Goal: Find specific page/section: Find specific page/section

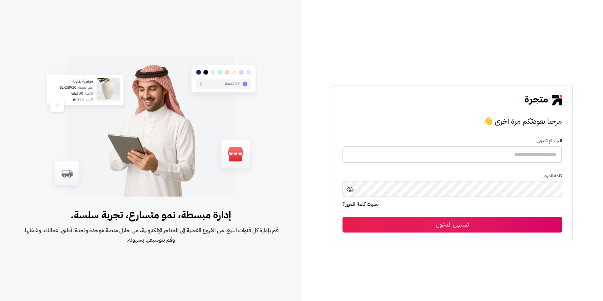
type input "**********"
click at [455, 223] on button "تسجيل الدخول" at bounding box center [453, 224] width 220 height 16
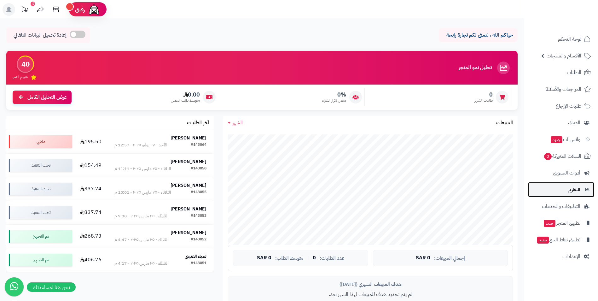
click at [574, 186] on span "التقارير" at bounding box center [574, 189] width 12 height 9
click at [575, 190] on span "التقارير" at bounding box center [574, 189] width 12 height 9
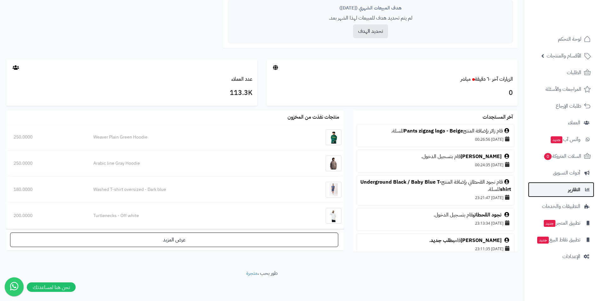
scroll to position [277, 0]
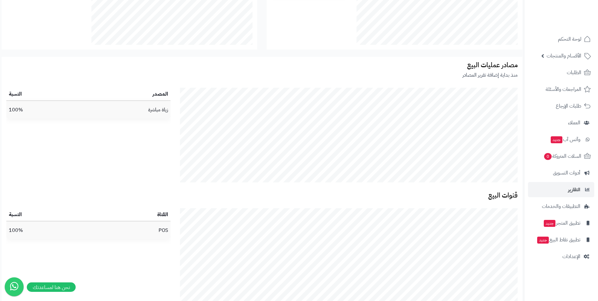
scroll to position [761, 0]
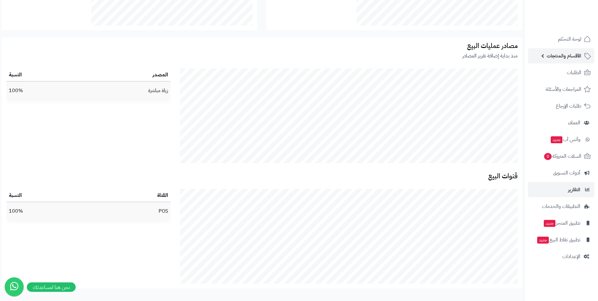
click at [577, 56] on span "الأقسام والمنتجات" at bounding box center [564, 55] width 35 height 9
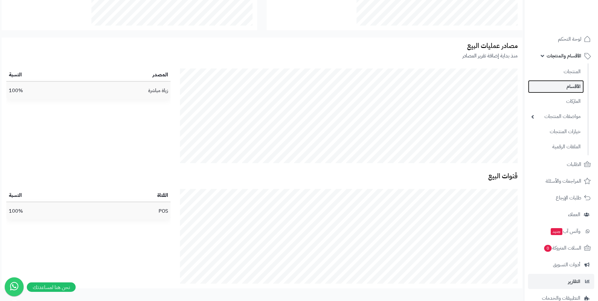
click at [578, 84] on link "الأقسام" at bounding box center [556, 86] width 56 height 13
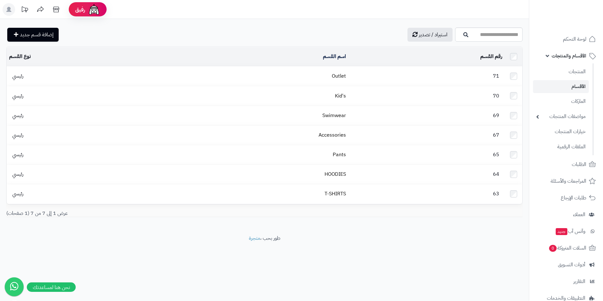
click at [577, 56] on span "الأقسام والمنتجات" at bounding box center [569, 55] width 35 height 9
